Goal: Information Seeking & Learning: Find specific fact

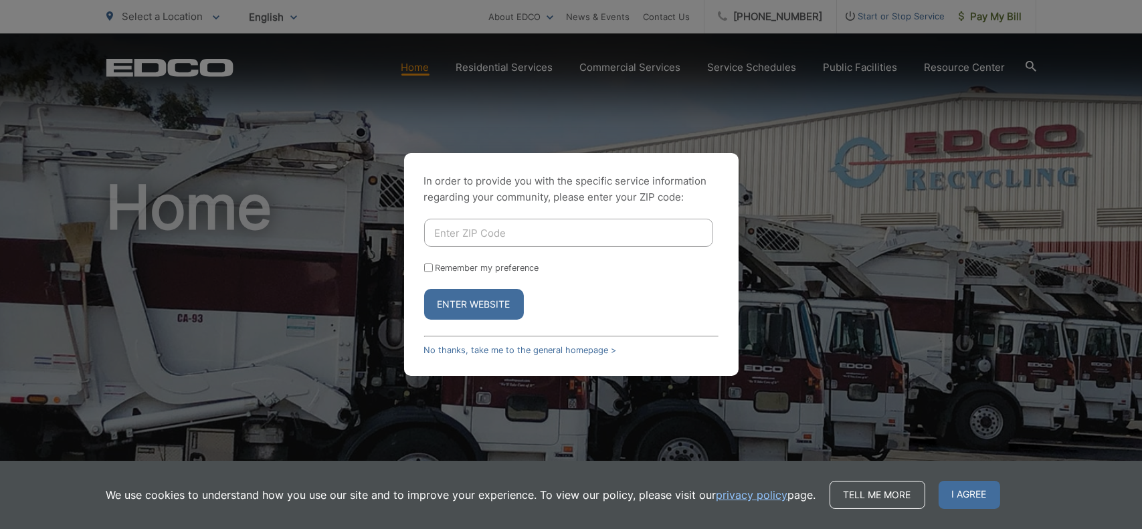
click at [490, 231] on input "Enter ZIP Code" at bounding box center [568, 233] width 289 height 28
type input "92020"
click at [426, 270] on input "Remember my preference" at bounding box center [428, 268] width 9 height 9
checkbox input "true"
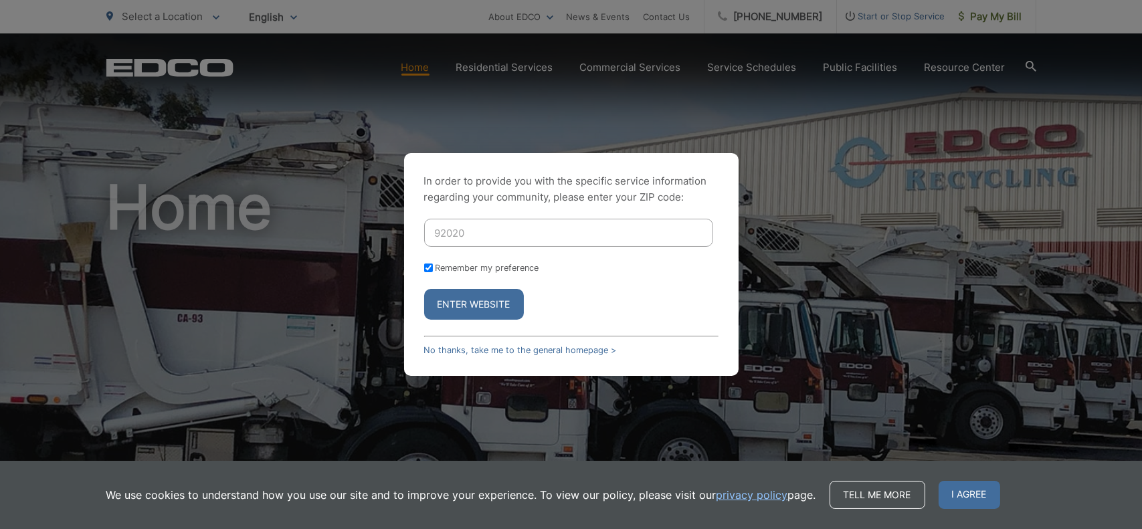
click at [467, 299] on button "Enter Website" at bounding box center [474, 304] width 100 height 31
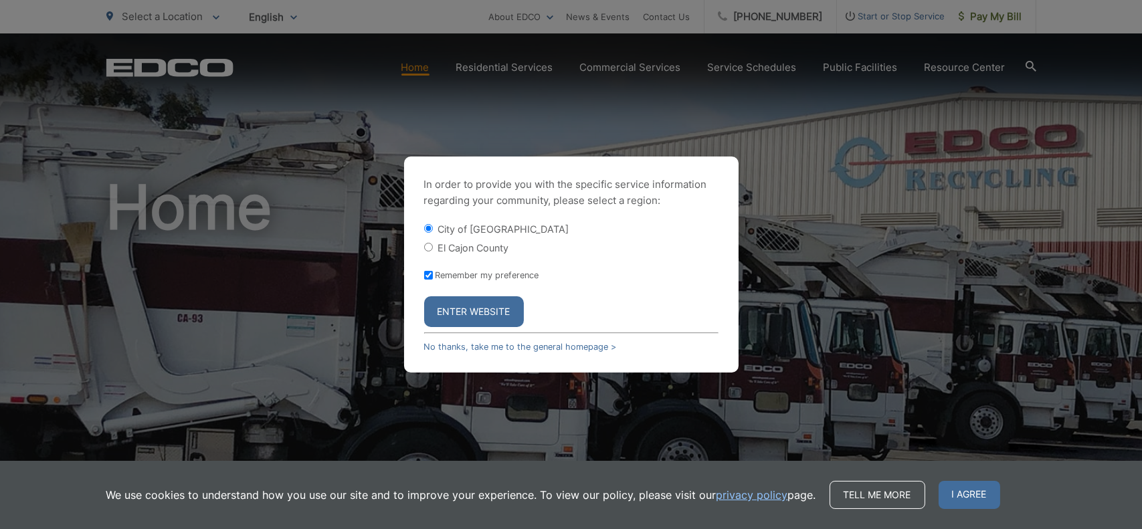
click at [479, 310] on button "Enter Website" at bounding box center [474, 311] width 100 height 31
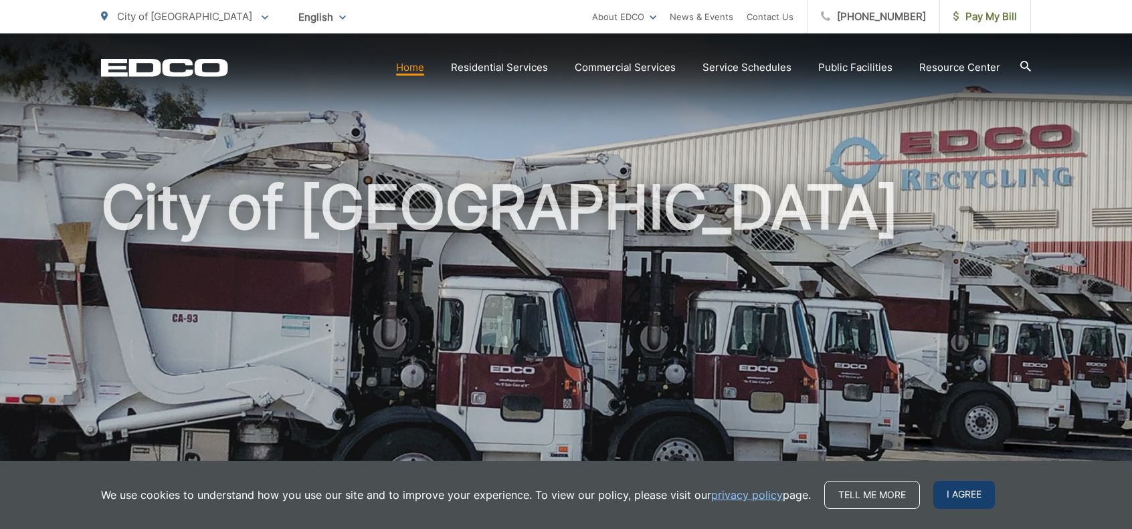
click at [957, 502] on span "I agree" at bounding box center [964, 495] width 62 height 28
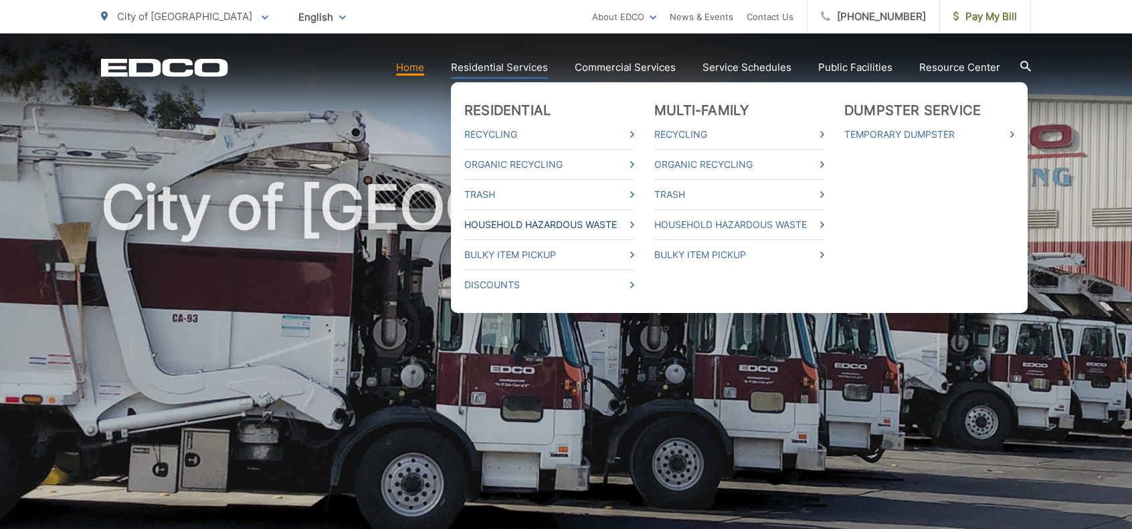
click at [523, 225] on link "Household Hazardous Waste" at bounding box center [549, 225] width 170 height 16
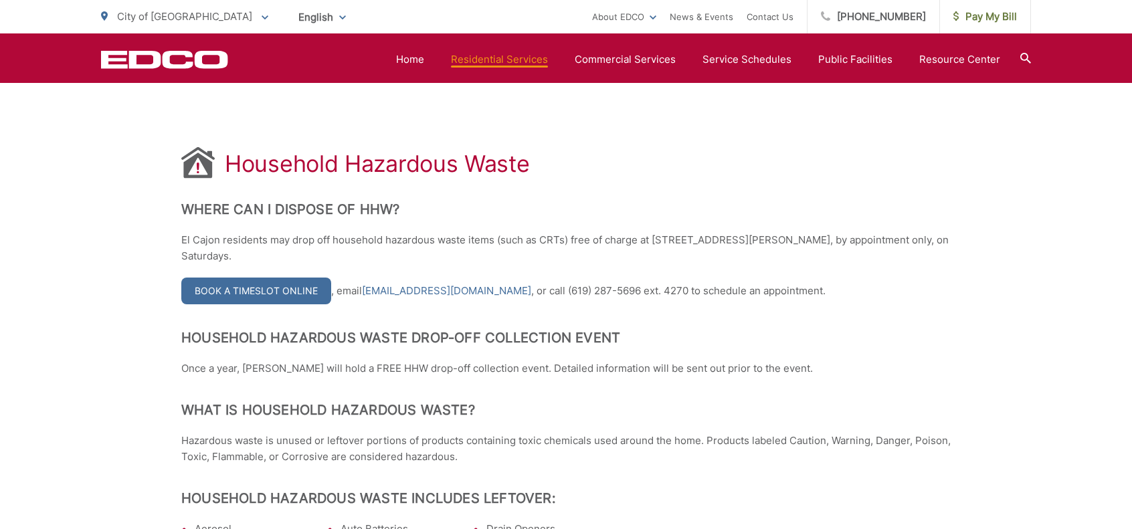
scroll to position [223, 0]
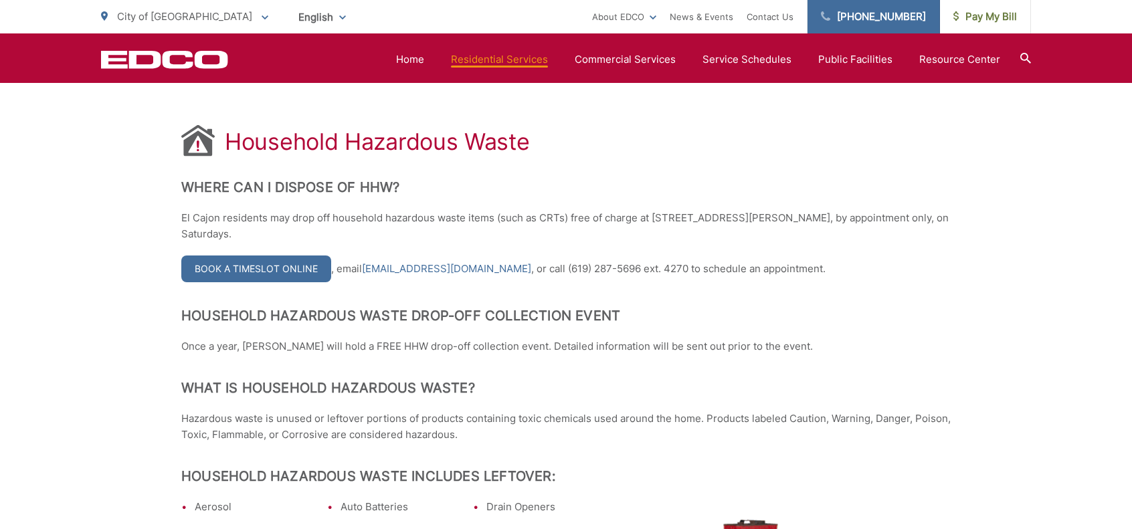
click at [893, 32] on link "[PHONE_NUMBER]" at bounding box center [874, 16] width 132 height 33
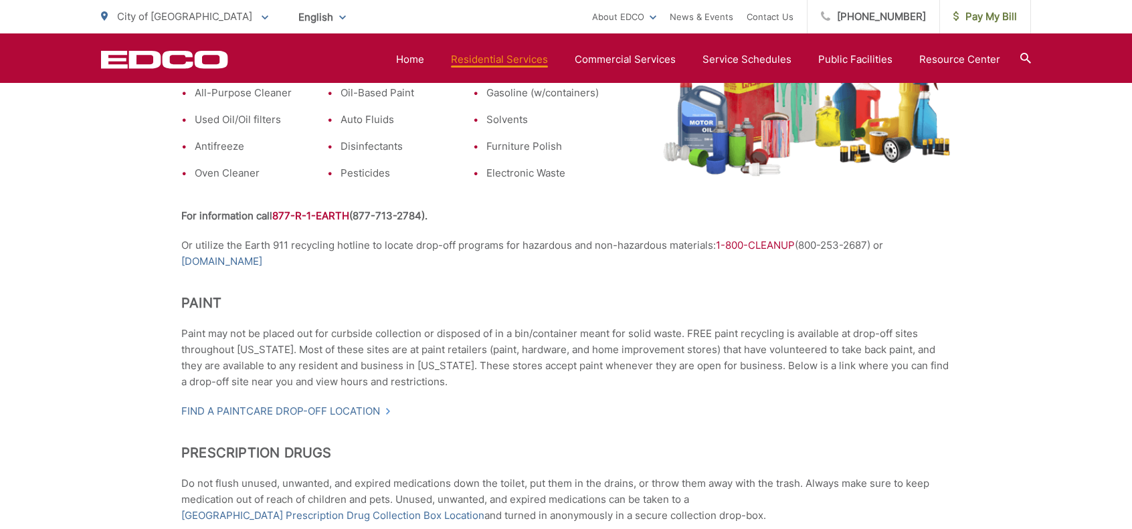
scroll to position [780, 0]
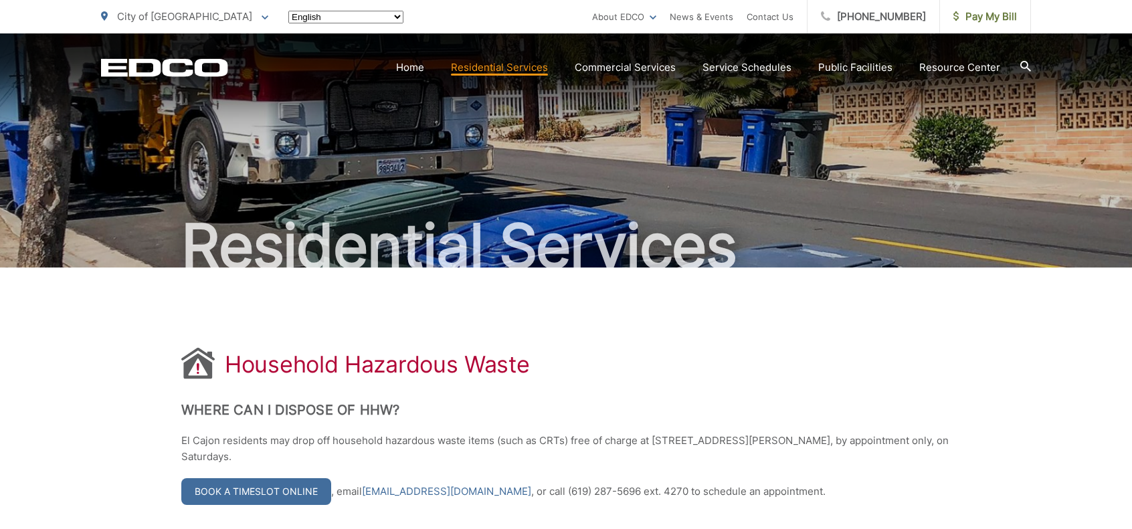
scroll to position [780, 0]
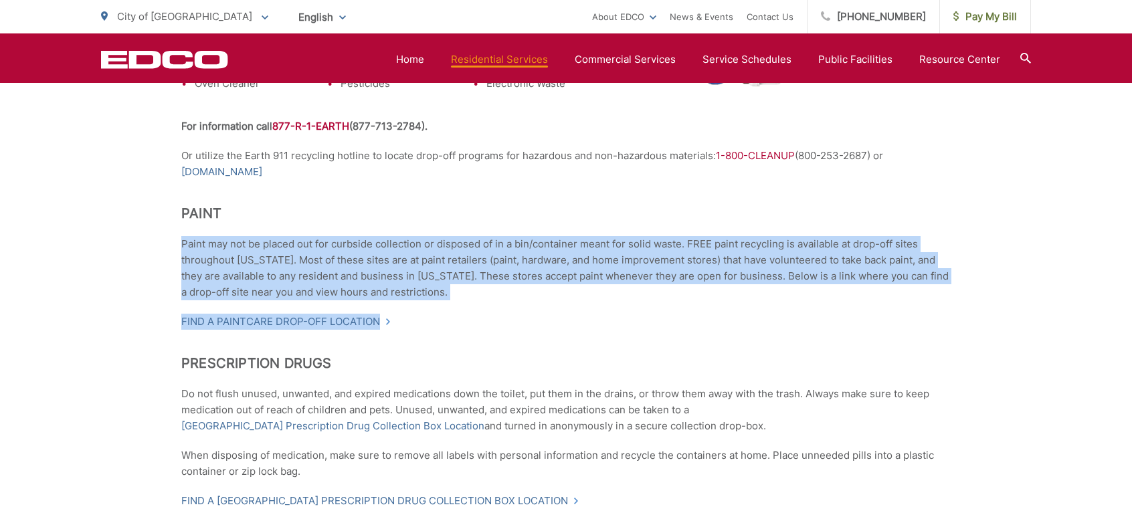
drag, startPoint x: 183, startPoint y: 244, endPoint x: 773, endPoint y: 306, distance: 594.0
click at [773, 306] on div "Household Hazardous Waste Where Can I Dispose of HHW? El Cajon residents may dr…" at bounding box center [565, 181] width 769 height 1388
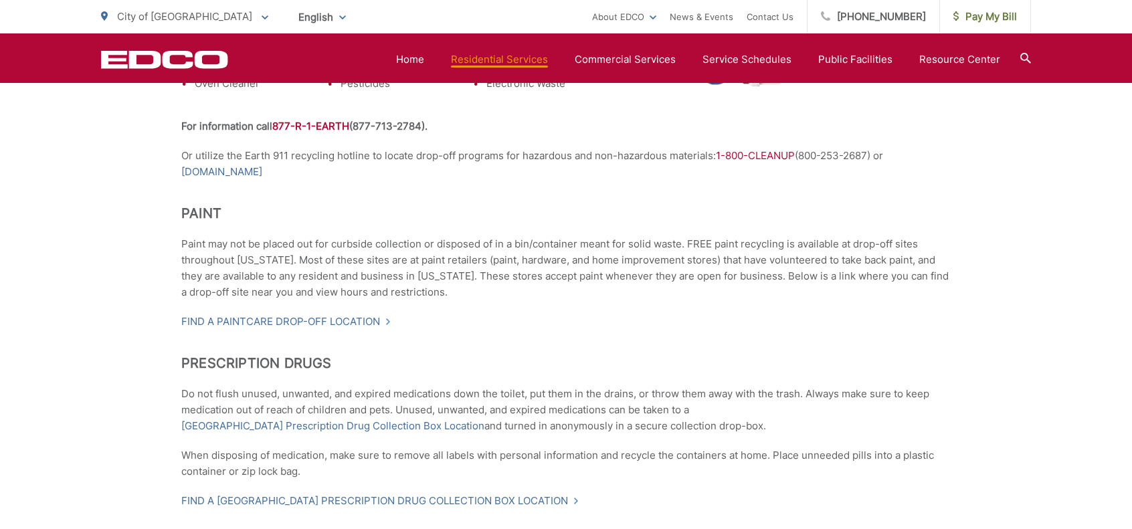
click at [405, 329] on p "Find a PaintCare drop-off location" at bounding box center [565, 322] width 769 height 16
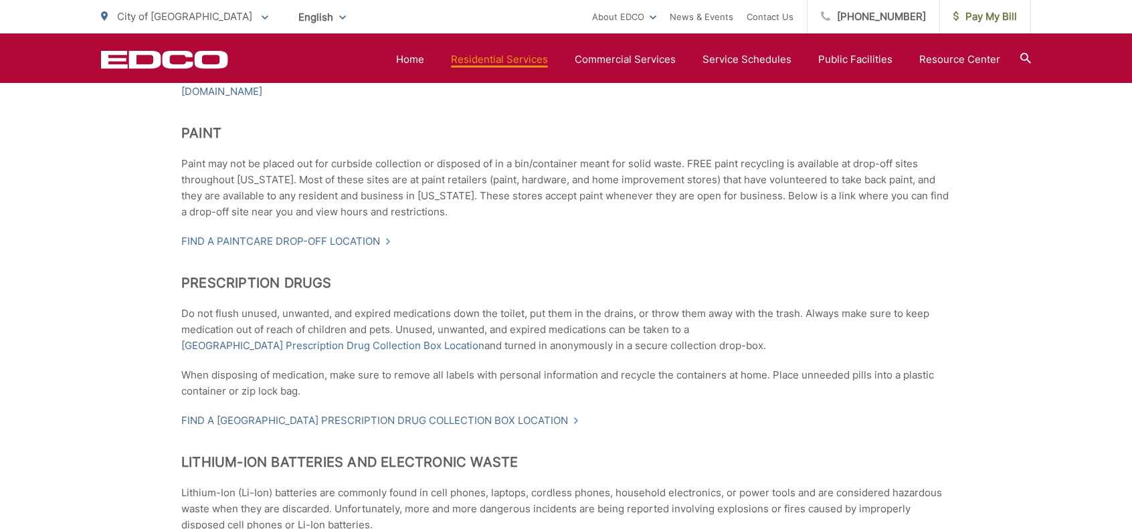
scroll to position [870, 0]
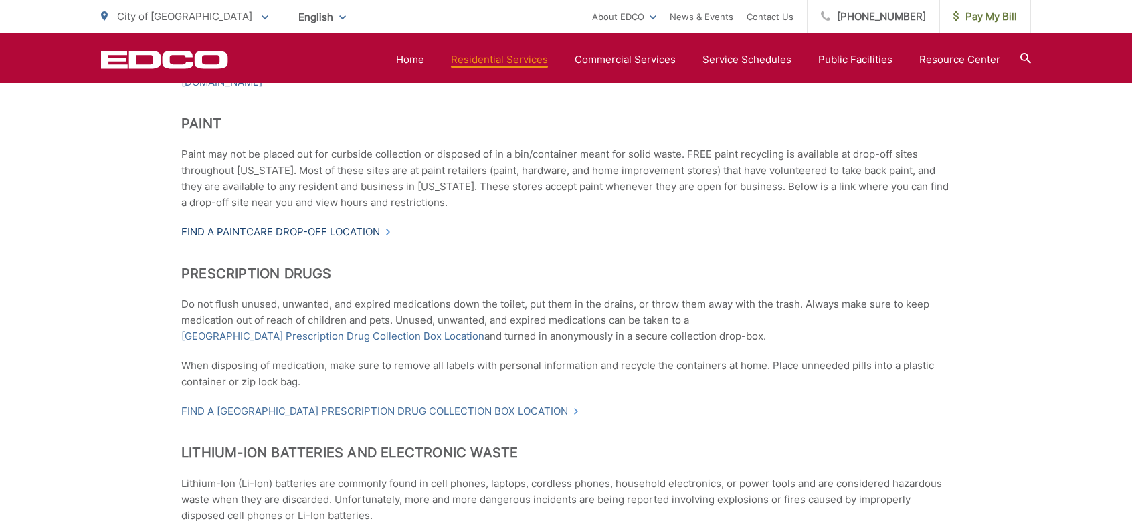
click at [299, 229] on link "Find a PaintCare drop-off location" at bounding box center [286, 232] width 210 height 16
